Goal: Task Accomplishment & Management: Manage account settings

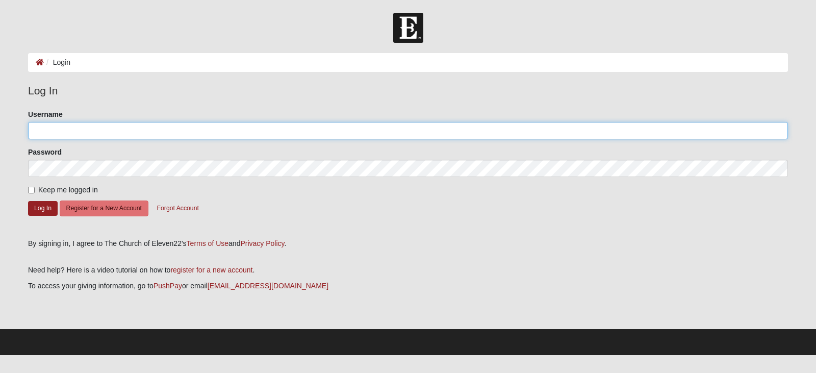
type input "cfacundu"
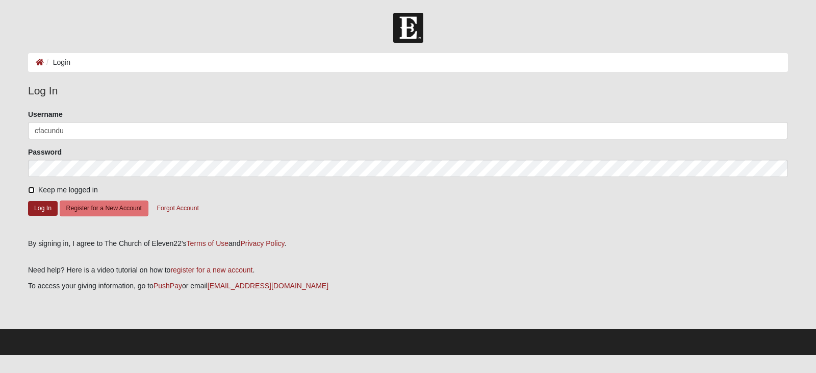
click at [32, 189] on input "Keep me logged in" at bounding box center [31, 190] width 7 height 7
checkbox input "true"
click at [42, 210] on button "Log In" at bounding box center [43, 208] width 30 height 15
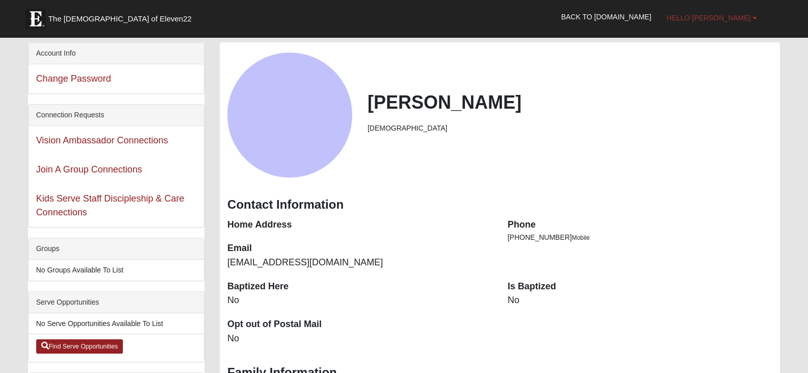
click at [751, 20] on link "Hello [PERSON_NAME]" at bounding box center [712, 17] width 106 height 25
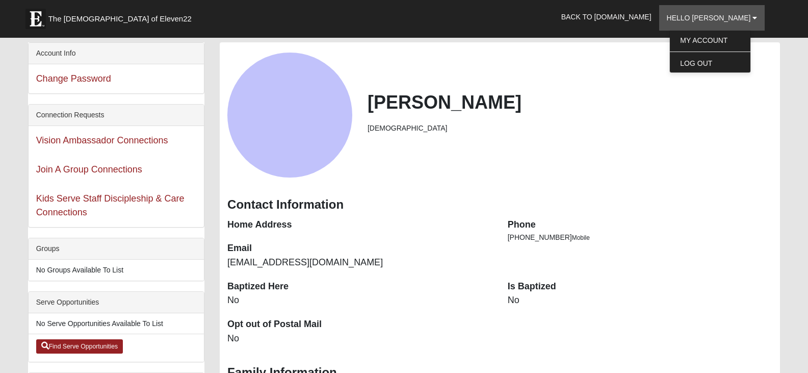
click at [730, 105] on h2 "[PERSON_NAME]" at bounding box center [570, 102] width 405 height 22
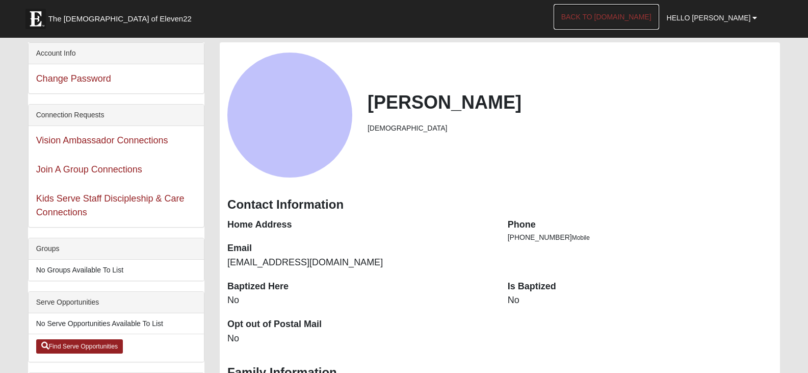
click at [639, 17] on link "Back to [DOMAIN_NAME]" at bounding box center [607, 16] width 106 height 25
